Goal: Find specific page/section: Find specific page/section

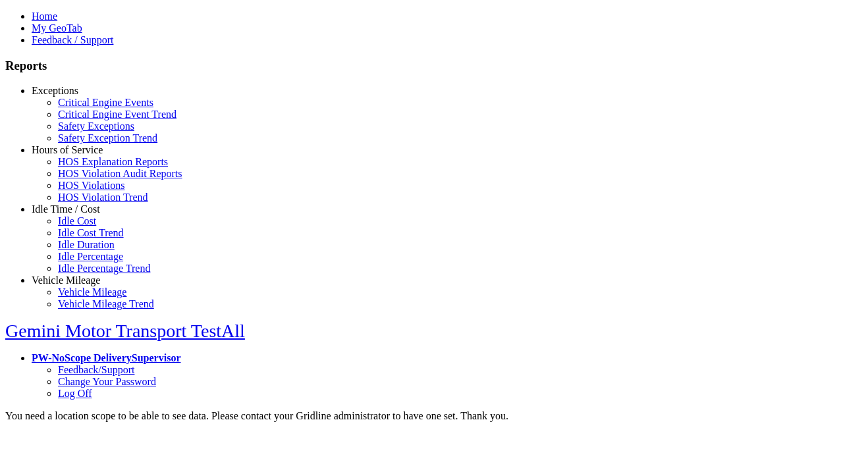
click at [76, 96] on link "Exceptions" at bounding box center [55, 90] width 47 height 11
click at [86, 108] on link "Critical Engine Events" at bounding box center [106, 102] width 96 height 11
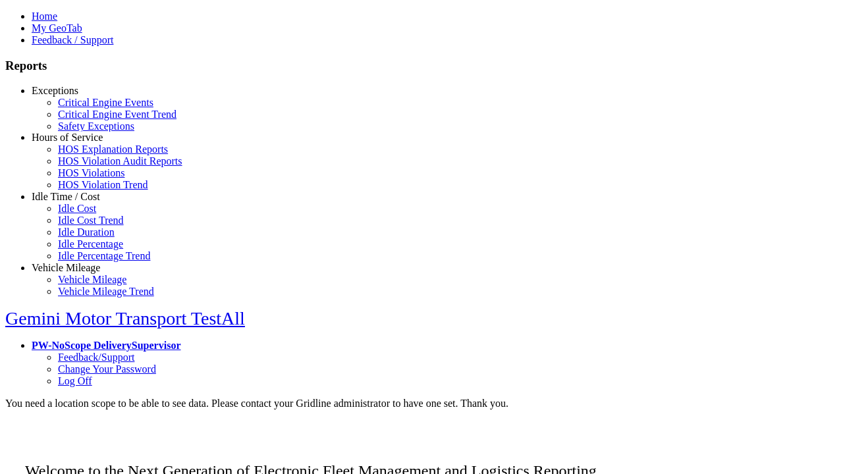
scroll to position [10, 0]
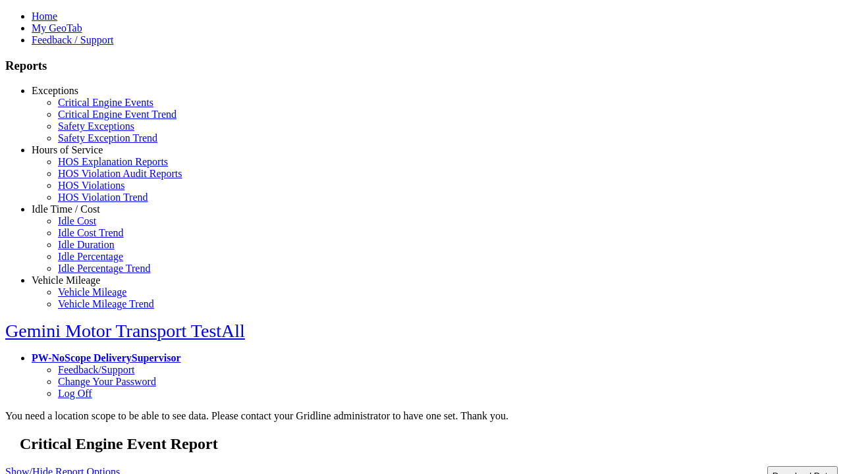
select select
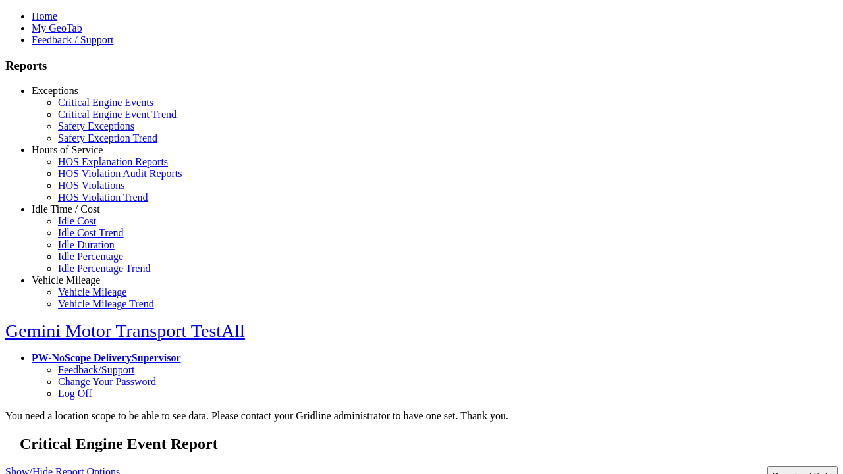
select select
type input "*********"
